Goal: Check status: Check status

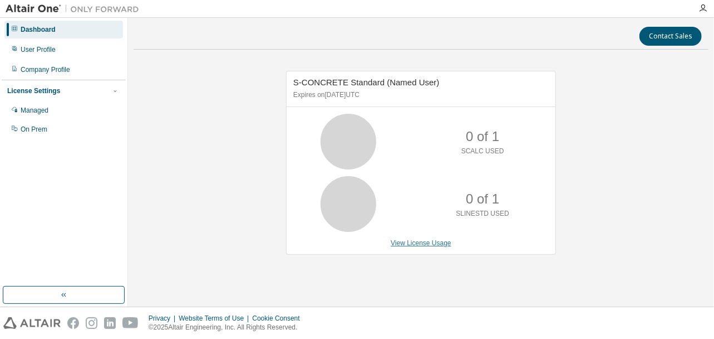
click at [404, 240] on link "View License Usage" at bounding box center [421, 243] width 61 height 8
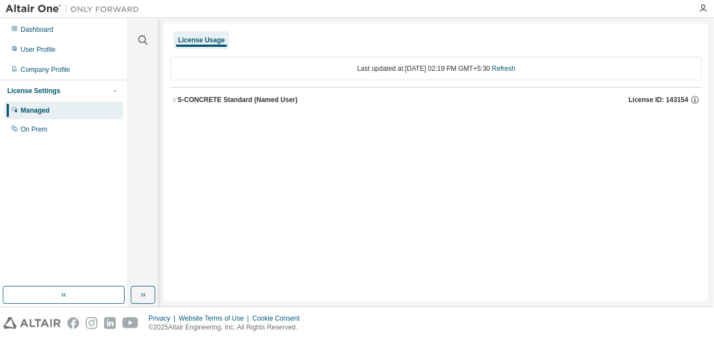
click at [174, 100] on icon "button" at bounding box center [174, 99] width 7 height 7
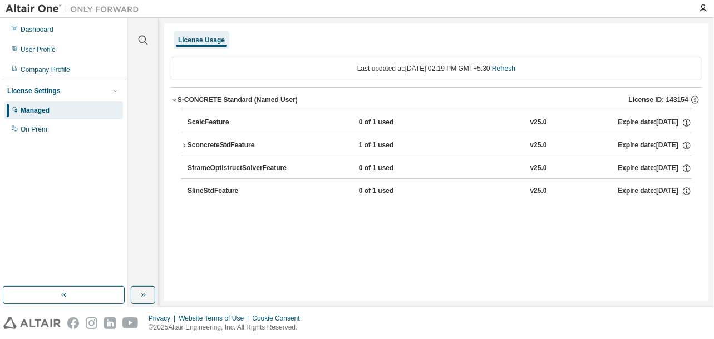
click at [181, 144] on icon "button" at bounding box center [184, 145] width 7 height 7
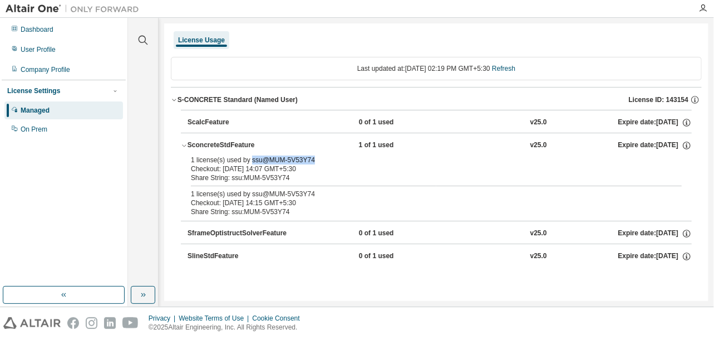
drag, startPoint x: 312, startPoint y: 158, endPoint x: 249, endPoint y: 158, distance: 62.9
click at [249, 158] on div "1 license(s) used by ssu@MUM-5V53Y74" at bounding box center [423, 159] width 464 height 9
drag, startPoint x: 249, startPoint y: 158, endPoint x: 369, endPoint y: 173, distance: 120.7
click at [369, 173] on div "Share String: ssu:MUM-5V53Y74" at bounding box center [423, 177] width 464 height 9
drag, startPoint x: 247, startPoint y: 160, endPoint x: 316, endPoint y: 155, distance: 69.2
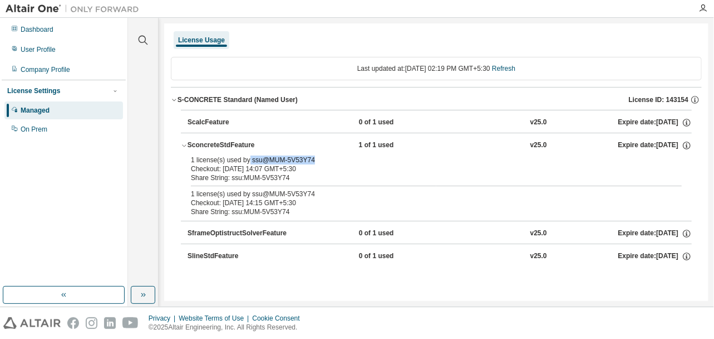
click at [316, 155] on div "1 license(s) used by ssu@MUM-5V53Y74" at bounding box center [423, 159] width 464 height 9
drag, startPoint x: 316, startPoint y: 155, endPoint x: 250, endPoint y: 195, distance: 77.2
click at [250, 195] on div "1 license(s) used by ssu@MUM-5V53Y74" at bounding box center [423, 193] width 464 height 9
drag, startPoint x: 250, startPoint y: 195, endPoint x: 302, endPoint y: 271, distance: 92.2
click at [302, 271] on div "Last updated at: Tue 2025-08-12 02:19 PM GMT+5:30 Refresh S-CONCRETE Standard (…" at bounding box center [436, 164] width 531 height 229
